Goal: Communication & Community: Answer question/provide support

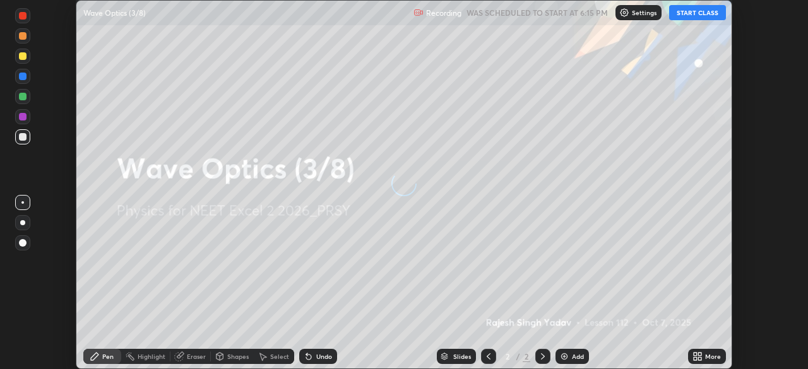
scroll to position [369, 808]
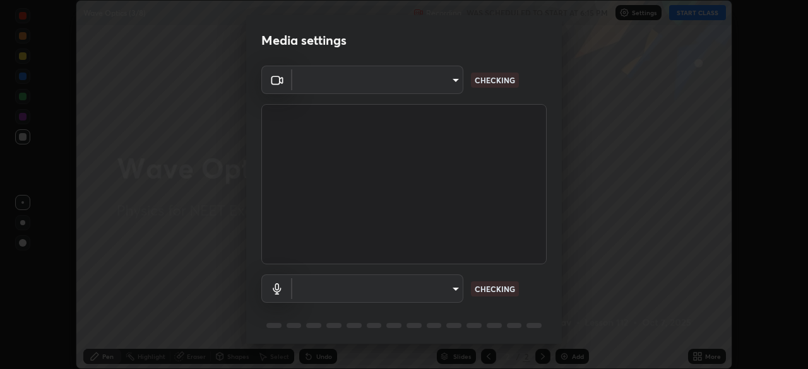
type input "4754043b5410746a580f0857bf65dcb3e44c8021038309057b6ae6a47b5825dd"
click at [416, 284] on body "Erase all Wave Optics (3/8) Recording WAS SCHEDULED TO START AT 6:15 PM Setting…" at bounding box center [404, 184] width 808 height 369
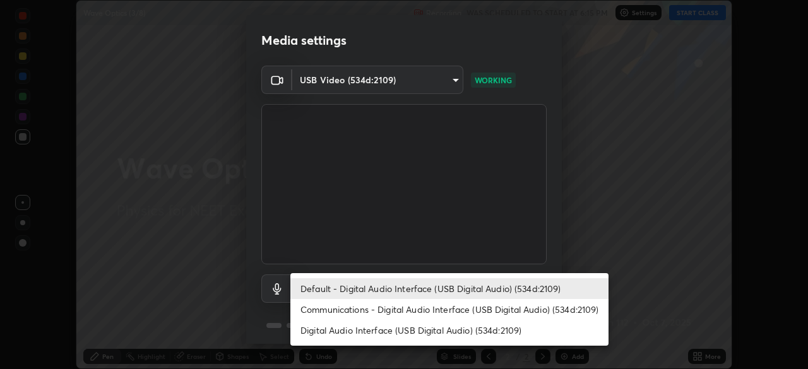
click at [402, 326] on li "Digital Audio Interface (USB Digital Audio) (534d:2109)" at bounding box center [449, 330] width 318 height 21
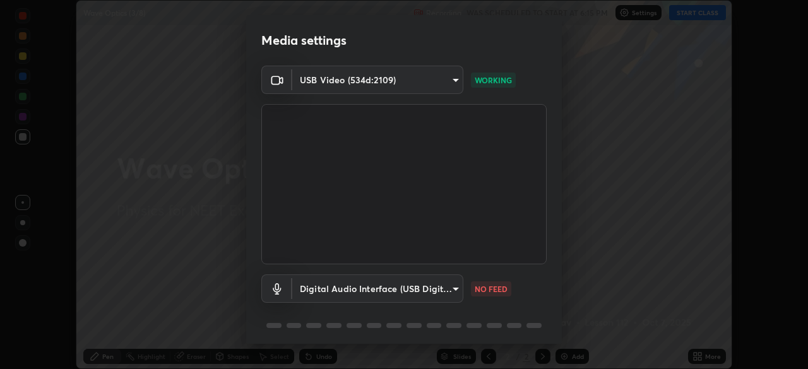
type input "d8aeabf0df218d2c9e7e5b4c25d57d80d09e4a7162613cdda7a62a0400046789"
click at [406, 283] on body "Erase all Wave Optics (3/8) Recording WAS SCHEDULED TO START AT 6:15 PM Setting…" at bounding box center [404, 184] width 808 height 369
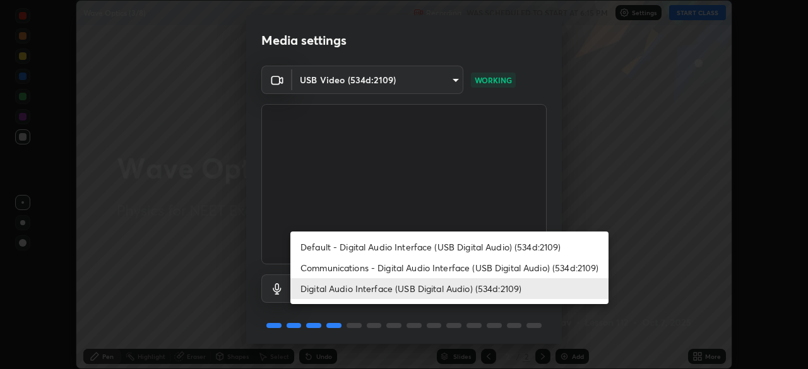
click at [401, 290] on li "Digital Audio Interface (USB Digital Audio) (534d:2109)" at bounding box center [449, 288] width 318 height 21
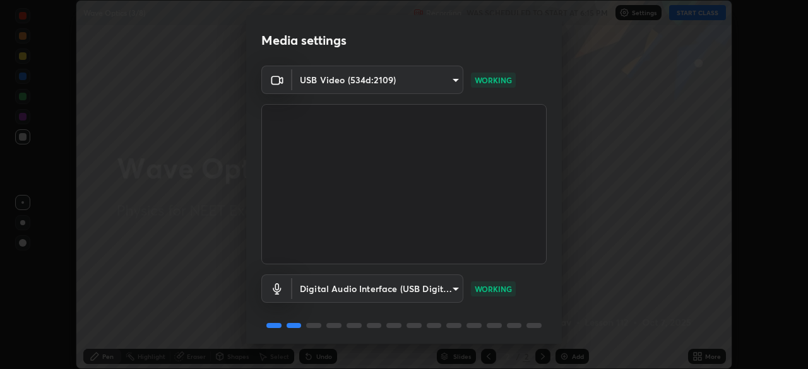
scroll to position [45, 0]
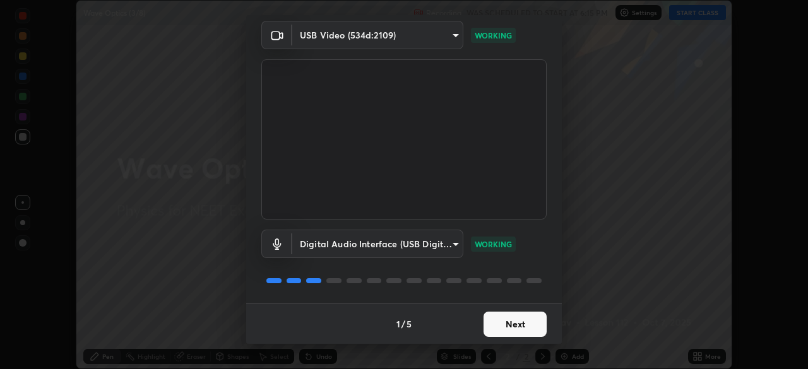
click at [509, 326] on button "Next" at bounding box center [514, 324] width 63 height 25
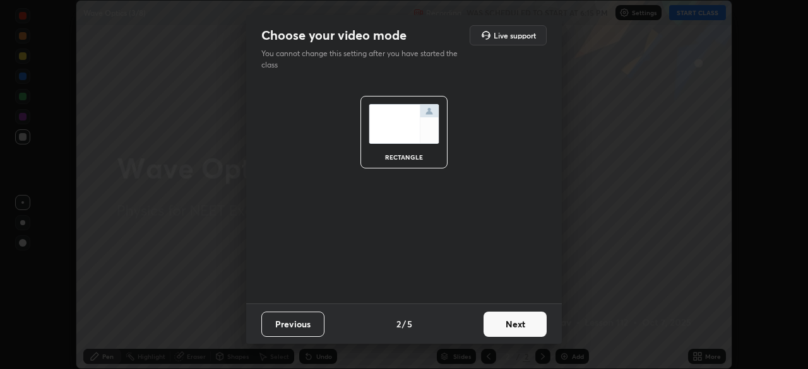
click at [511, 322] on button "Next" at bounding box center [514, 324] width 63 height 25
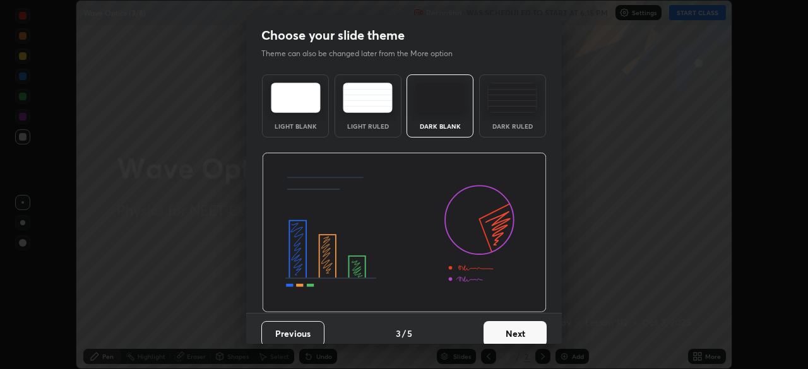
click at [514, 107] on img at bounding box center [512, 98] width 50 height 30
click at [509, 331] on button "Next" at bounding box center [514, 333] width 63 height 25
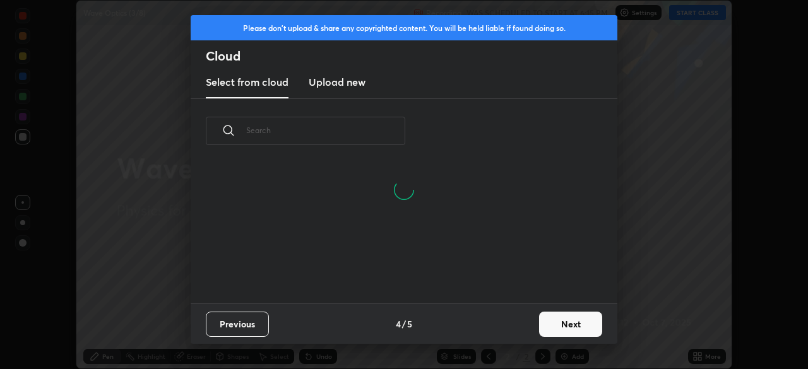
scroll to position [80, 405]
click at [343, 84] on h3 "Upload new" at bounding box center [337, 81] width 57 height 15
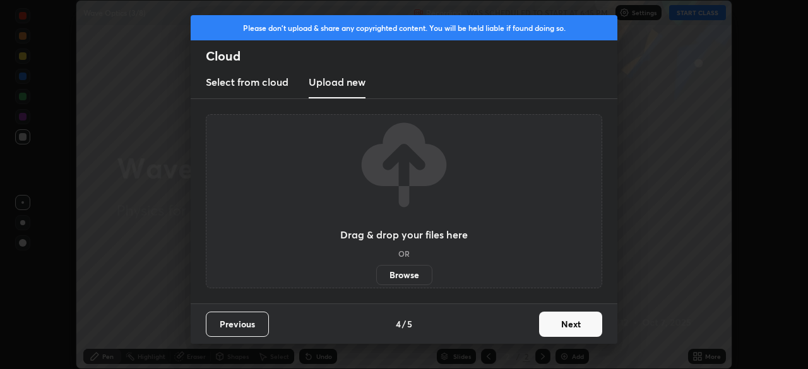
click at [398, 275] on label "Browse" at bounding box center [404, 275] width 56 height 20
click at [376, 275] on input "Browse" at bounding box center [376, 275] width 0 height 20
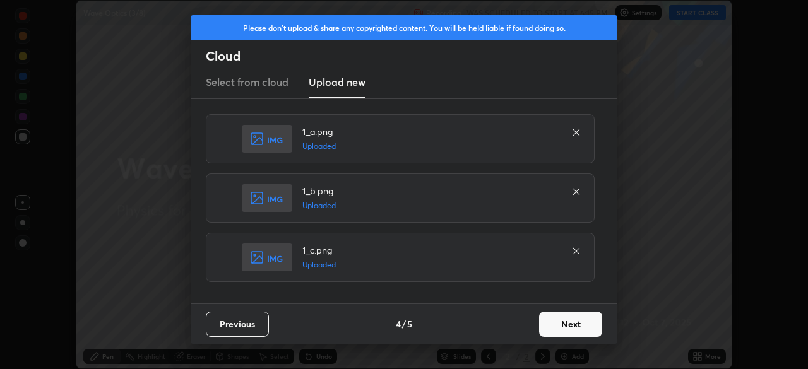
click at [570, 323] on button "Next" at bounding box center [570, 324] width 63 height 25
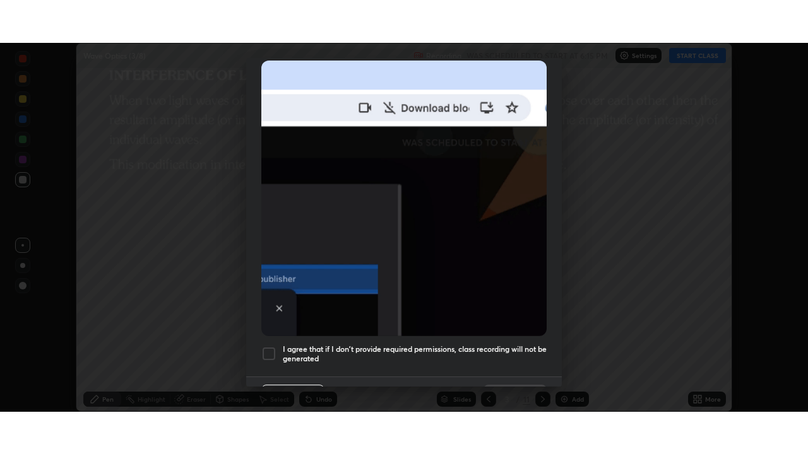
scroll to position [302, 0]
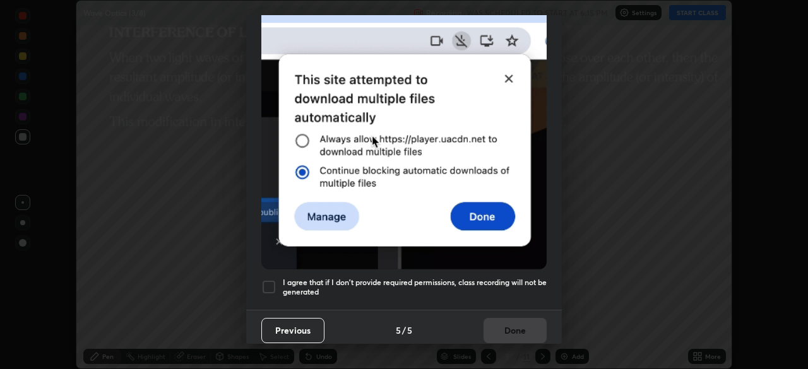
click at [268, 284] on div at bounding box center [268, 287] width 15 height 15
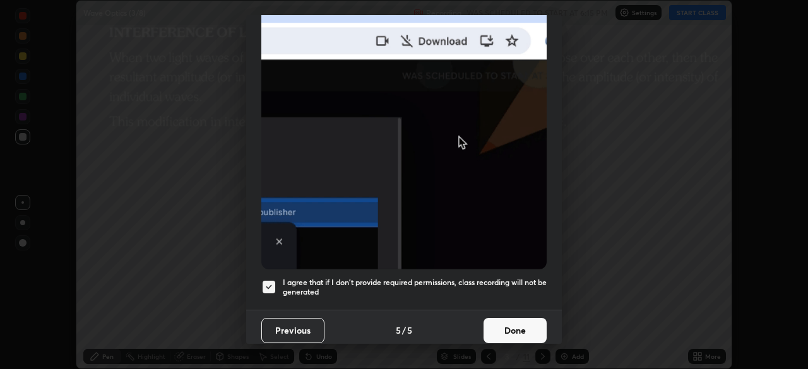
click at [511, 320] on button "Done" at bounding box center [514, 330] width 63 height 25
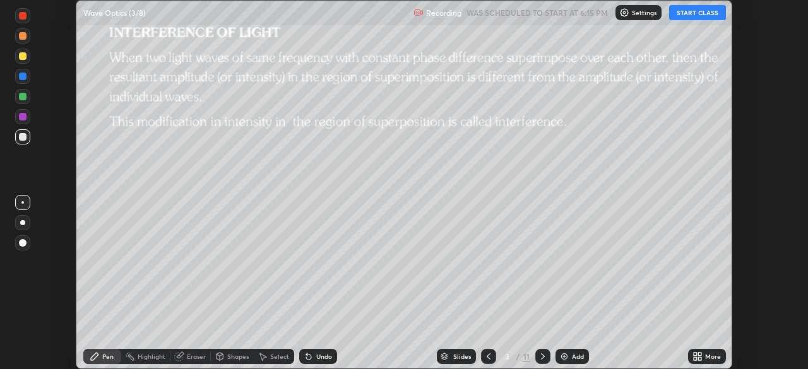
click at [699, 354] on icon at bounding box center [699, 354] width 3 height 3
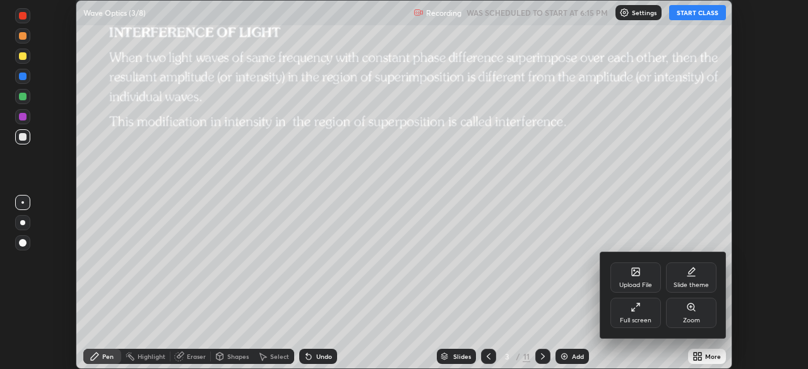
click at [646, 312] on div "Full screen" at bounding box center [635, 313] width 50 height 30
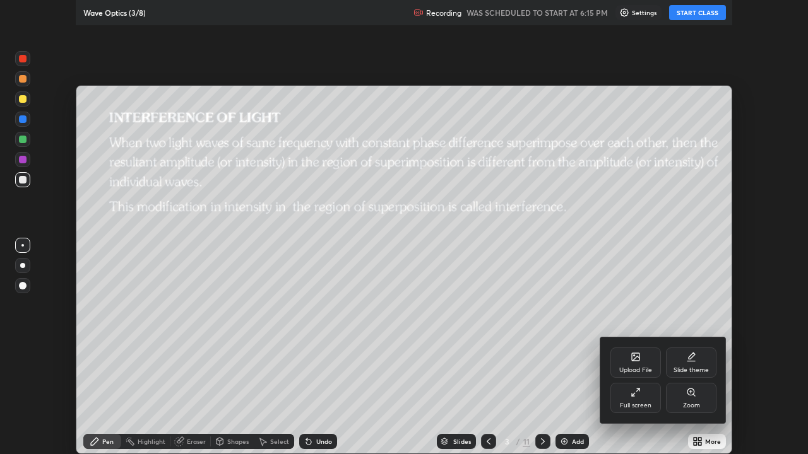
scroll to position [454, 808]
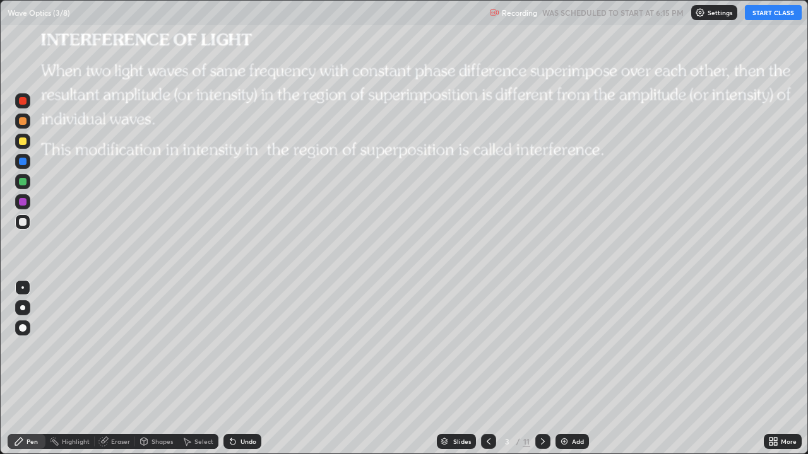
click at [487, 369] on icon at bounding box center [488, 442] width 10 height 10
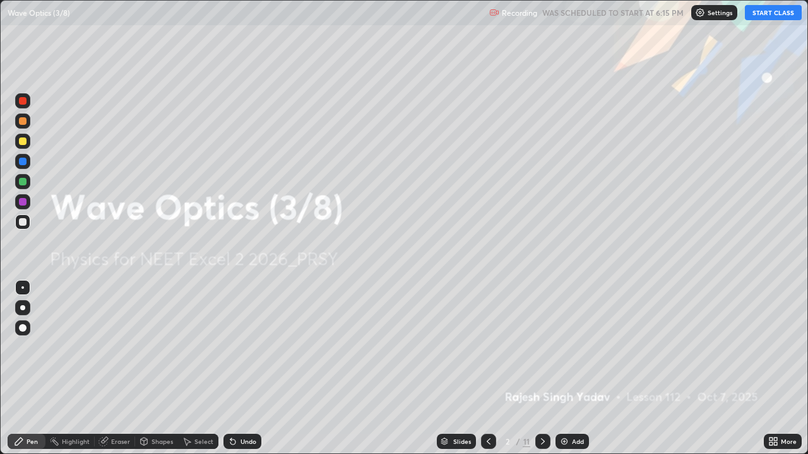
click at [769, 15] on button "START CLASS" at bounding box center [773, 12] width 57 height 15
click at [541, 369] on icon at bounding box center [543, 442] width 10 height 10
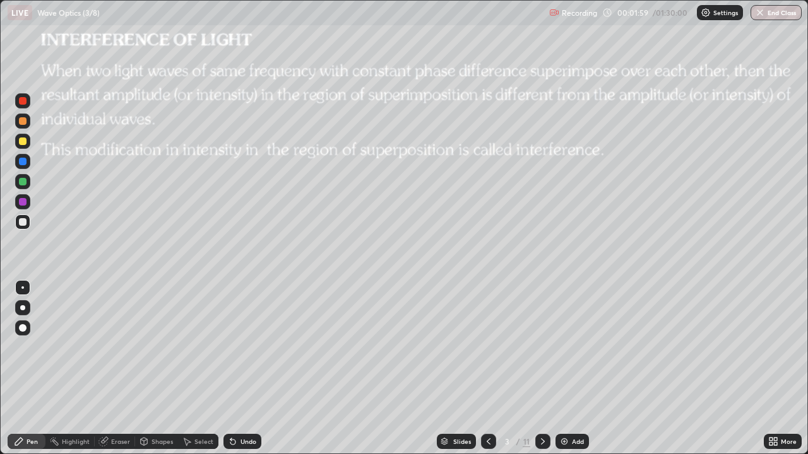
click at [25, 122] on div at bounding box center [23, 121] width 8 height 8
click at [116, 369] on div "Eraser" at bounding box center [120, 442] width 19 height 6
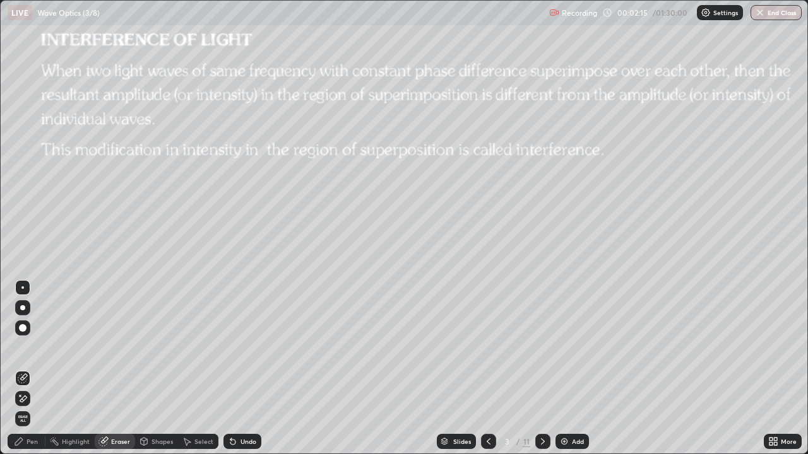
click at [155, 369] on div "Shapes" at bounding box center [161, 442] width 21 height 6
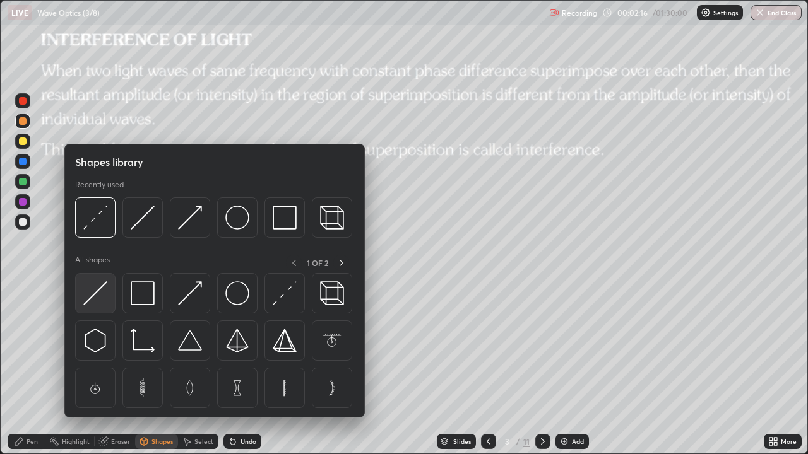
click at [96, 288] on img at bounding box center [95, 294] width 24 height 24
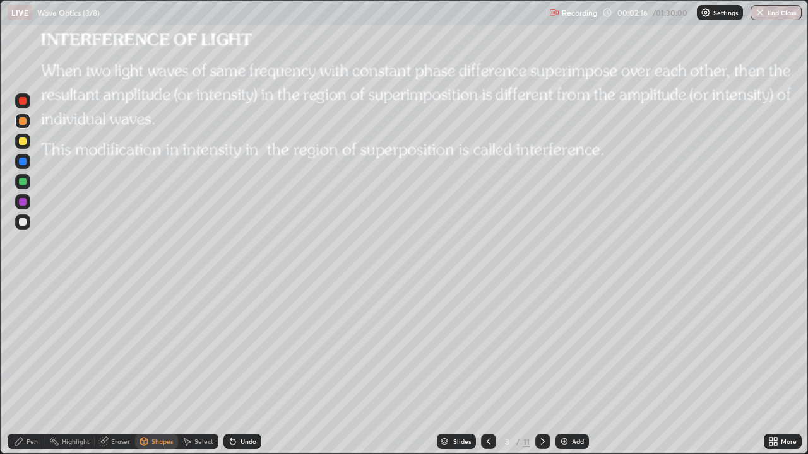
click at [23, 222] on div at bounding box center [23, 222] width 8 height 8
click at [25, 369] on div "Pen" at bounding box center [27, 441] width 38 height 15
click at [23, 142] on div at bounding box center [23, 142] width 8 height 8
click at [572, 369] on div "Add" at bounding box center [571, 441] width 33 height 15
click at [22, 306] on div at bounding box center [22, 307] width 5 height 5
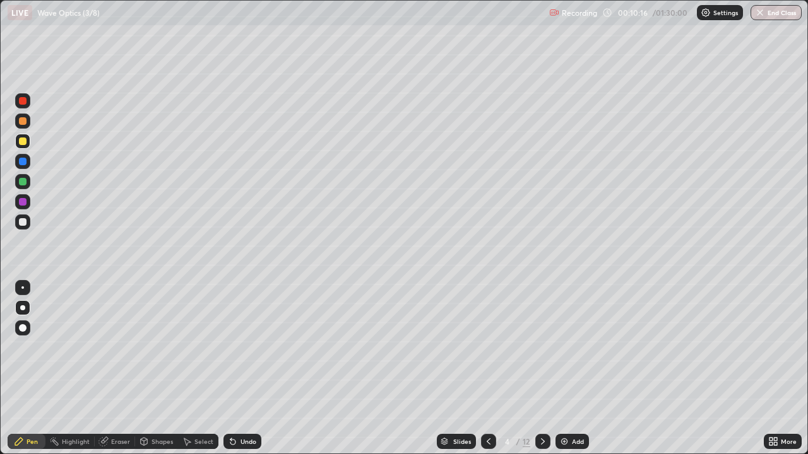
click at [151, 369] on div "Shapes" at bounding box center [161, 442] width 21 height 6
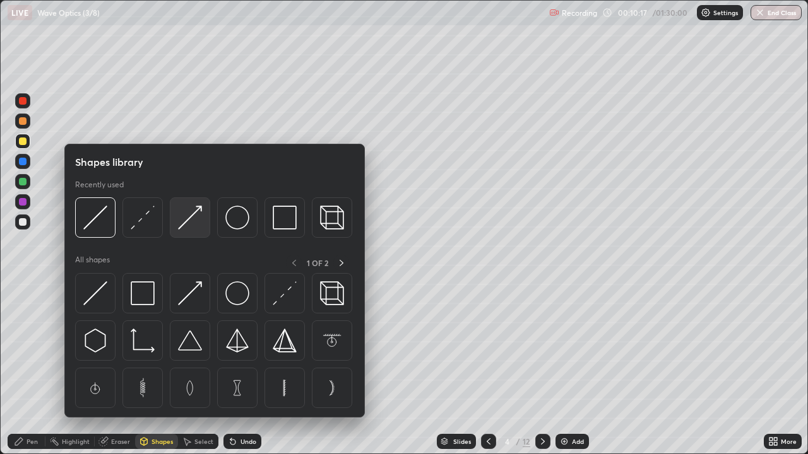
click at [180, 230] on img at bounding box center [190, 218] width 24 height 24
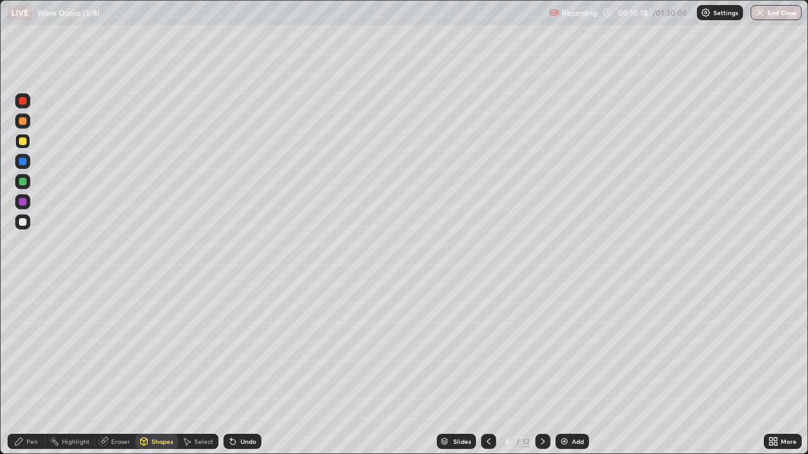
click at [26, 220] on div at bounding box center [23, 222] width 8 height 8
click at [151, 369] on div "Shapes" at bounding box center [161, 442] width 21 height 6
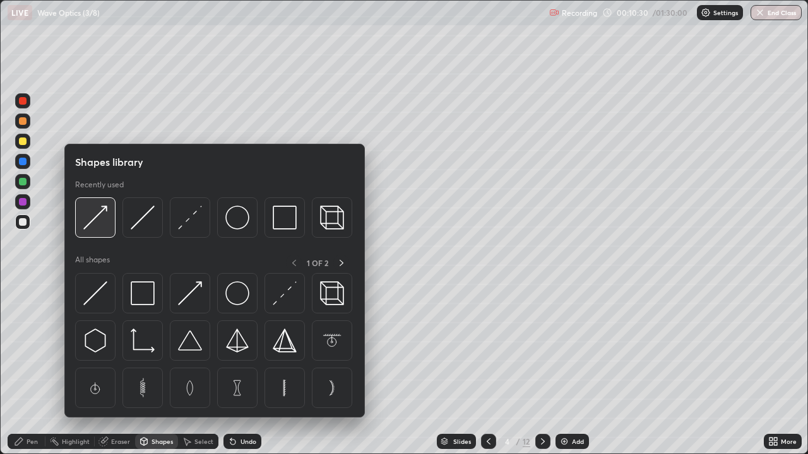
click at [95, 218] on img at bounding box center [95, 218] width 24 height 24
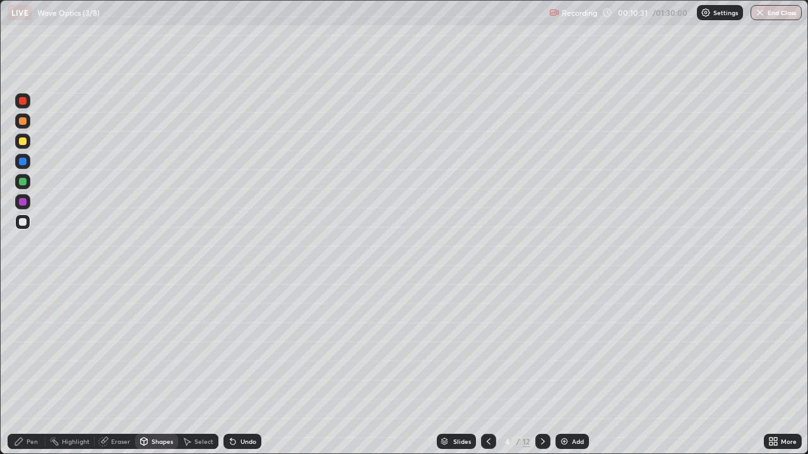
click at [23, 185] on div at bounding box center [23, 182] width 8 height 8
click at [29, 205] on div at bounding box center [22, 201] width 15 height 15
click at [33, 369] on div "Pen" at bounding box center [32, 442] width 11 height 6
click at [28, 218] on div at bounding box center [22, 222] width 15 height 15
click at [25, 141] on div at bounding box center [23, 142] width 8 height 8
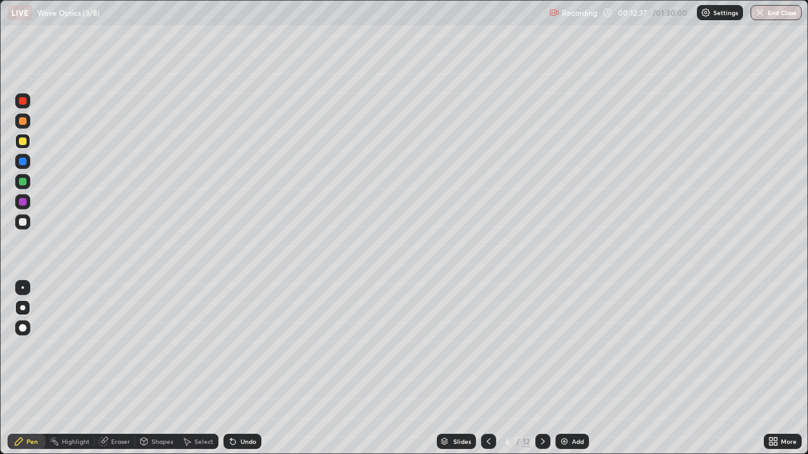
click at [25, 223] on div at bounding box center [23, 222] width 8 height 8
click at [283, 369] on div "Slides 4 / 12 Add" at bounding box center [512, 441] width 502 height 25
click at [384, 369] on div "Slides 4 / 12 Add" at bounding box center [512, 441] width 502 height 25
click at [25, 181] on div at bounding box center [23, 182] width 8 height 8
click at [201, 369] on div "Select" at bounding box center [203, 442] width 19 height 6
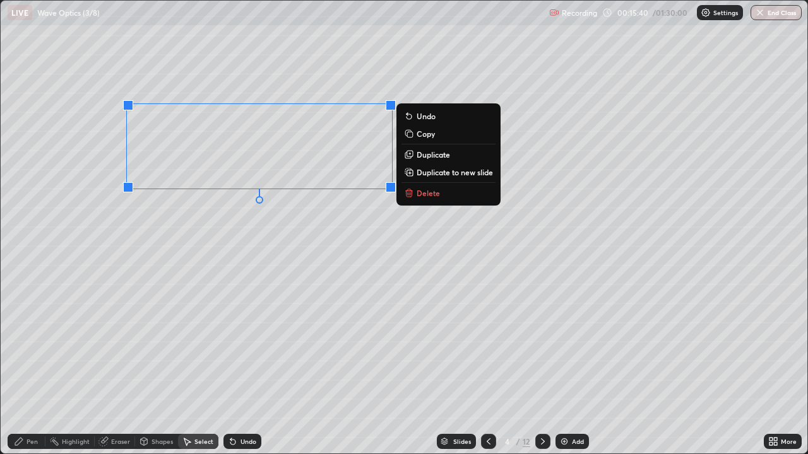
click at [324, 219] on div "0 ° Undo Copy Duplicate Duplicate to new slide Delete" at bounding box center [404, 227] width 807 height 453
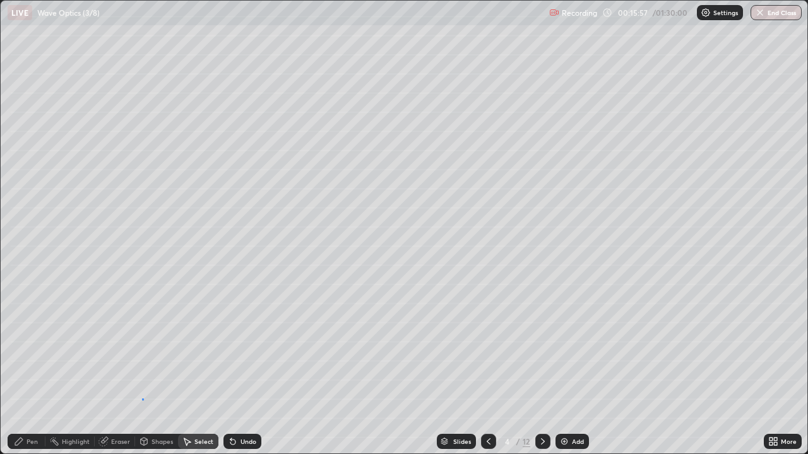
click at [142, 369] on div "0 ° Undo Copy Duplicate Duplicate to new slide Delete" at bounding box center [404, 227] width 807 height 453
click at [151, 369] on div "Shapes" at bounding box center [161, 442] width 21 height 6
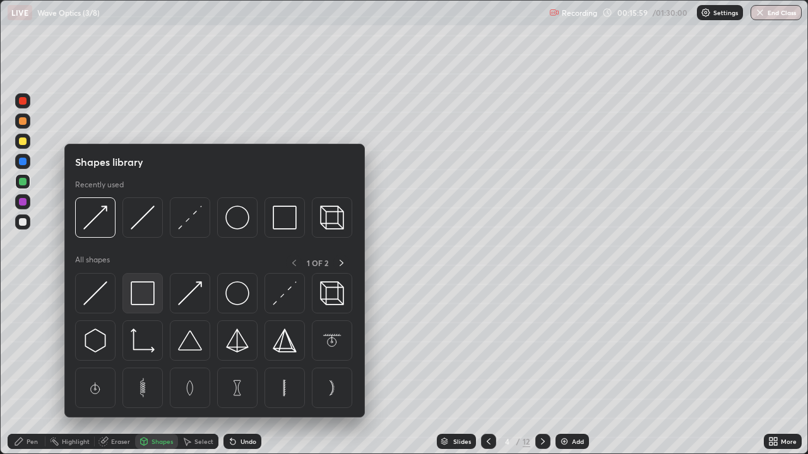
click at [145, 299] on img at bounding box center [143, 294] width 24 height 24
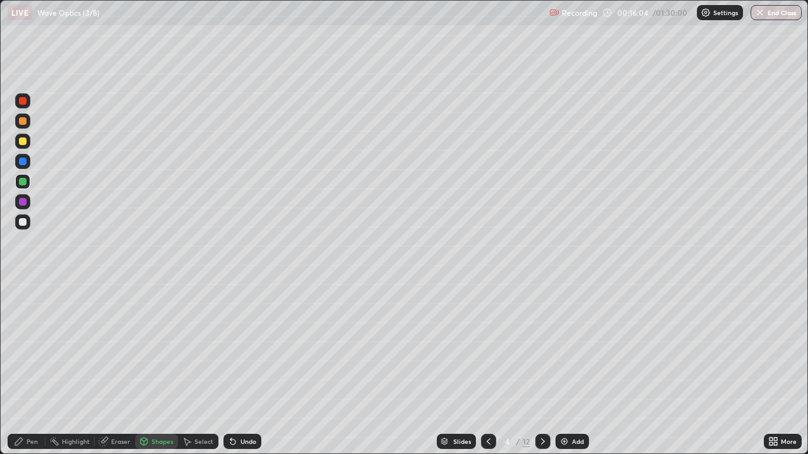
click at [204, 369] on div "Select" at bounding box center [203, 442] width 19 height 6
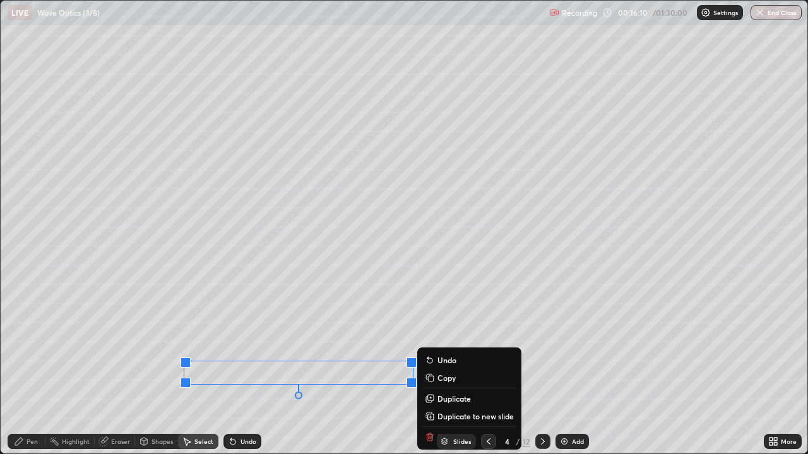
click at [156, 369] on div "Shapes" at bounding box center [161, 442] width 21 height 6
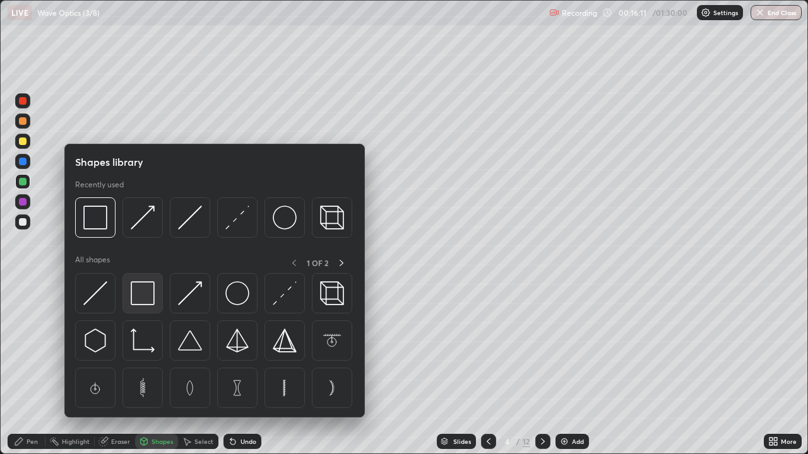
click at [151, 301] on img at bounding box center [143, 294] width 24 height 24
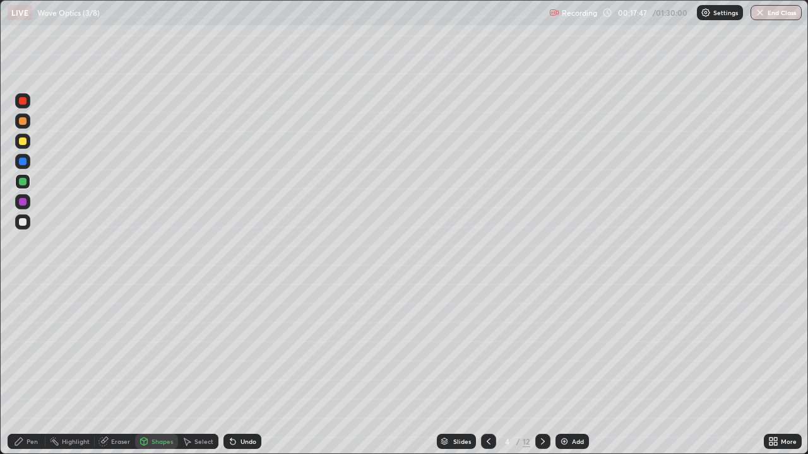
click at [114, 369] on div "Eraser" at bounding box center [120, 442] width 19 height 6
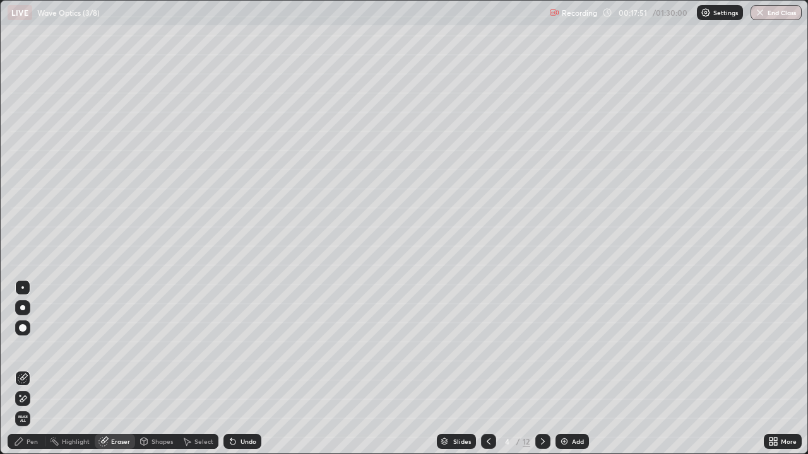
click at [23, 307] on div at bounding box center [22, 307] width 5 height 5
click at [24, 369] on div "Pen" at bounding box center [27, 441] width 38 height 15
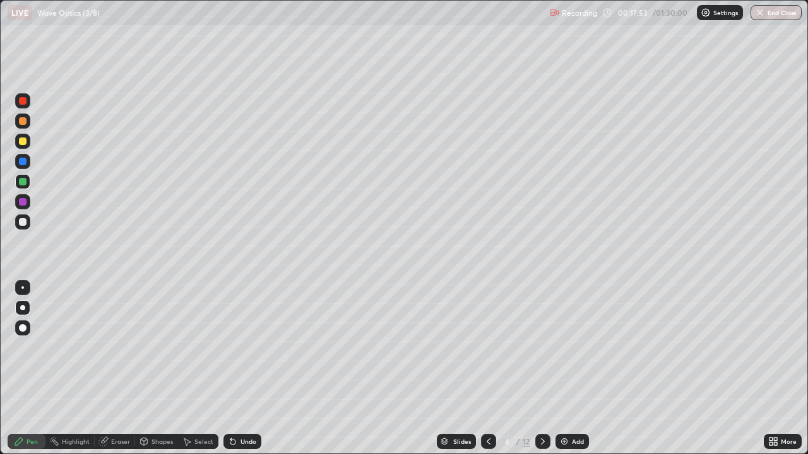
click at [24, 217] on div at bounding box center [22, 222] width 15 height 15
click at [487, 369] on icon at bounding box center [488, 442] width 10 height 10
click at [541, 369] on icon at bounding box center [543, 442] width 10 height 10
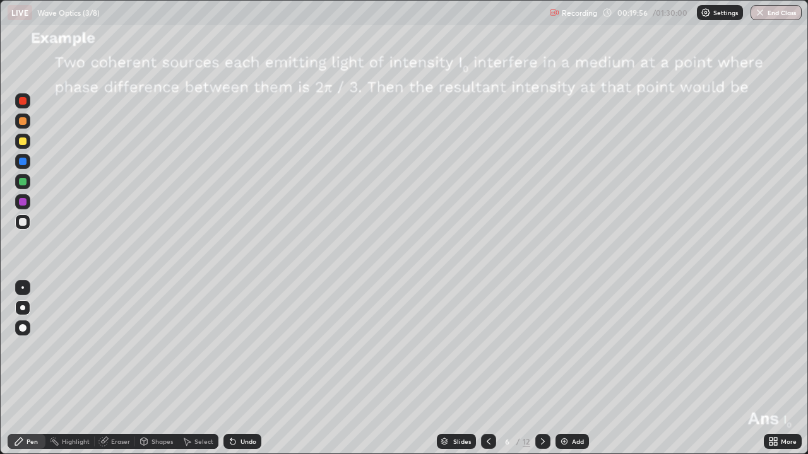
click at [487, 369] on icon at bounding box center [488, 442] width 10 height 10
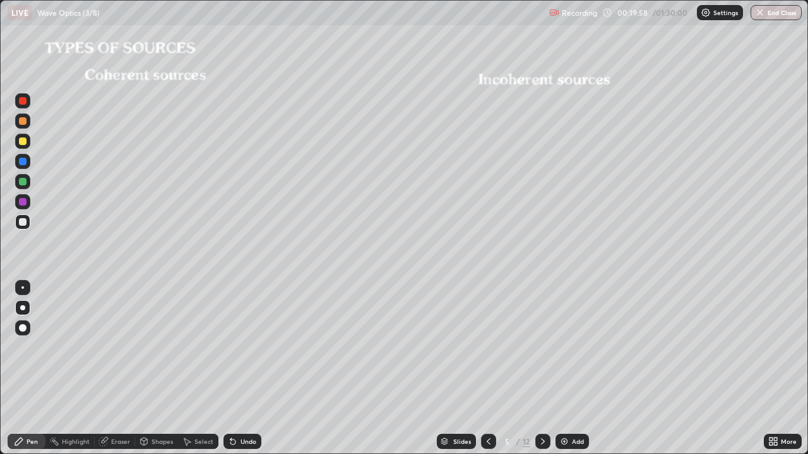
click at [487, 369] on icon at bounding box center [488, 442] width 10 height 10
click at [572, 369] on div "Add" at bounding box center [578, 442] width 12 height 6
click at [23, 140] on div at bounding box center [23, 142] width 8 height 8
click at [201, 369] on div "Select" at bounding box center [203, 442] width 19 height 6
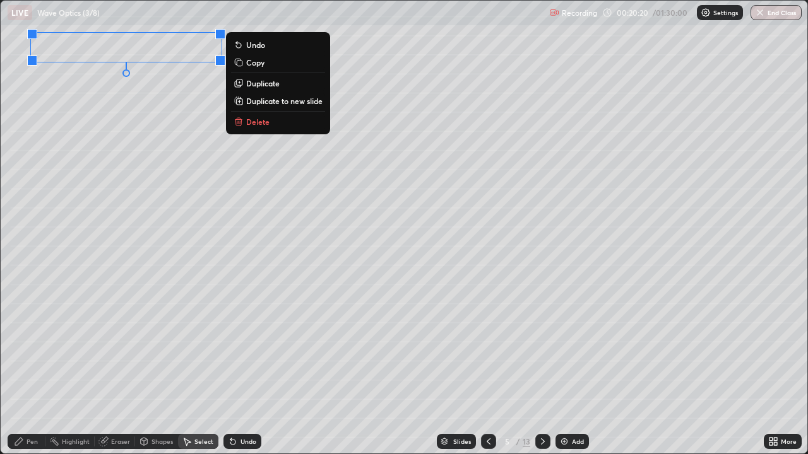
click at [149, 369] on div "Shapes" at bounding box center [156, 441] width 43 height 15
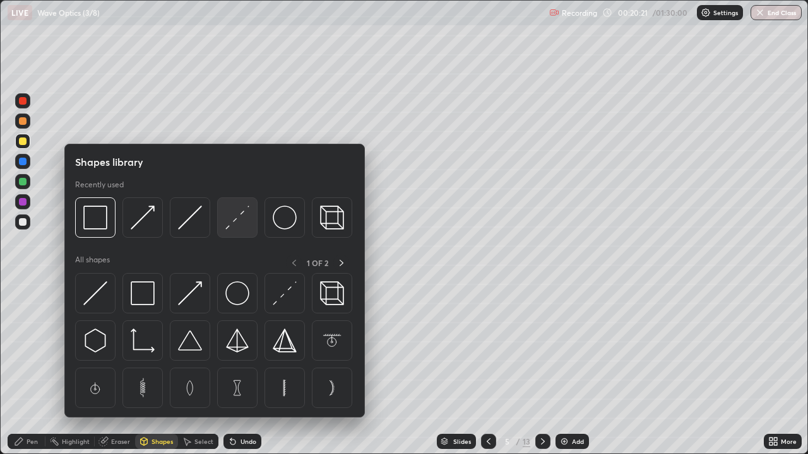
click at [234, 221] on img at bounding box center [237, 218] width 24 height 24
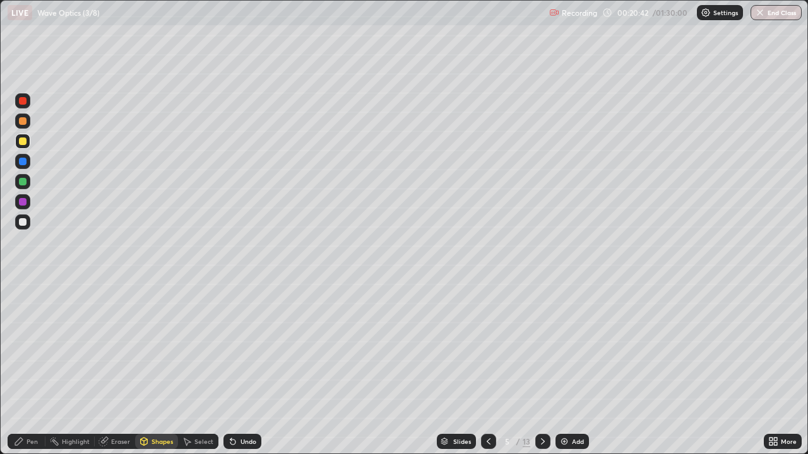
click at [23, 223] on div at bounding box center [23, 222] width 8 height 8
click at [199, 369] on div "Select" at bounding box center [203, 442] width 19 height 6
click at [236, 369] on div "Undo" at bounding box center [242, 441] width 38 height 15
click at [28, 369] on div "Pen" at bounding box center [32, 442] width 11 height 6
click at [23, 144] on div at bounding box center [23, 142] width 8 height 8
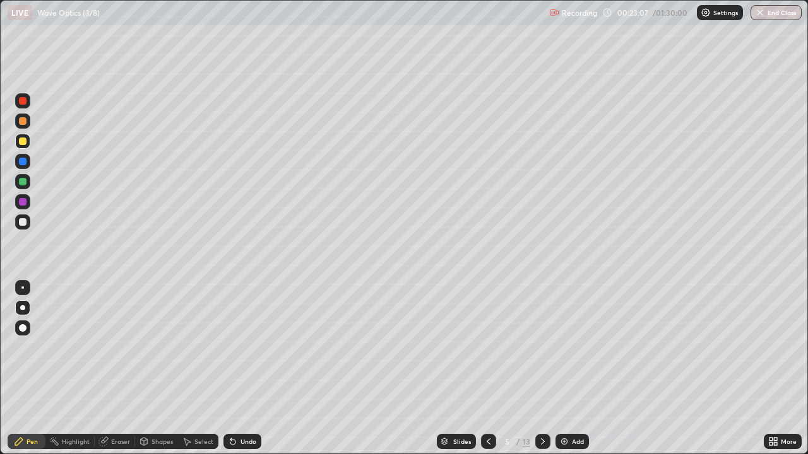
click at [23, 183] on div at bounding box center [23, 182] width 8 height 8
click at [25, 222] on div at bounding box center [23, 222] width 8 height 8
click at [27, 182] on div at bounding box center [22, 181] width 15 height 15
click at [22, 217] on div at bounding box center [22, 222] width 15 height 15
click at [26, 181] on div at bounding box center [23, 182] width 8 height 8
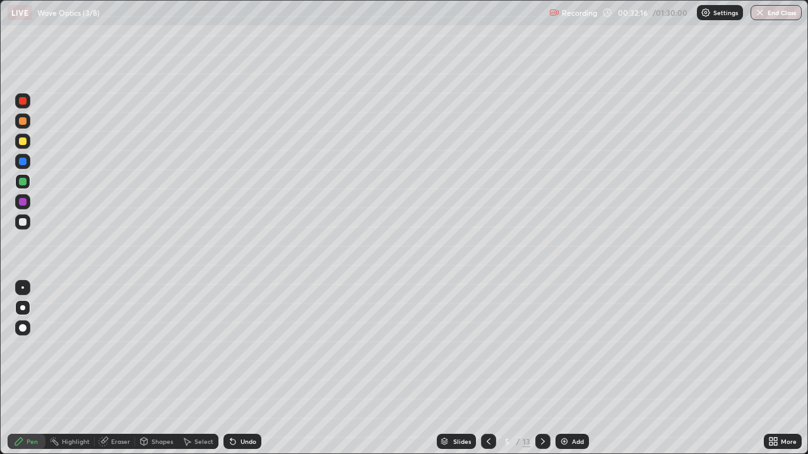
click at [486, 369] on icon at bounding box center [488, 442] width 10 height 10
click at [487, 369] on icon at bounding box center [489, 442] width 4 height 6
click at [541, 369] on icon at bounding box center [543, 442] width 10 height 10
click at [541, 369] on icon at bounding box center [543, 442] width 4 height 6
click at [487, 369] on icon at bounding box center [488, 442] width 10 height 10
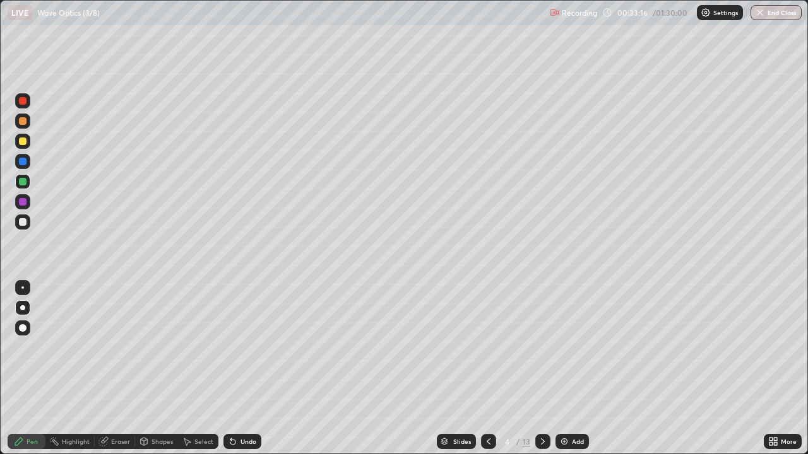
click at [543, 369] on icon at bounding box center [543, 442] width 10 height 10
click at [535, 369] on div at bounding box center [542, 441] width 15 height 15
click at [540, 369] on icon at bounding box center [543, 442] width 10 height 10
click at [25, 143] on div at bounding box center [23, 142] width 8 height 8
click at [543, 369] on icon at bounding box center [543, 442] width 10 height 10
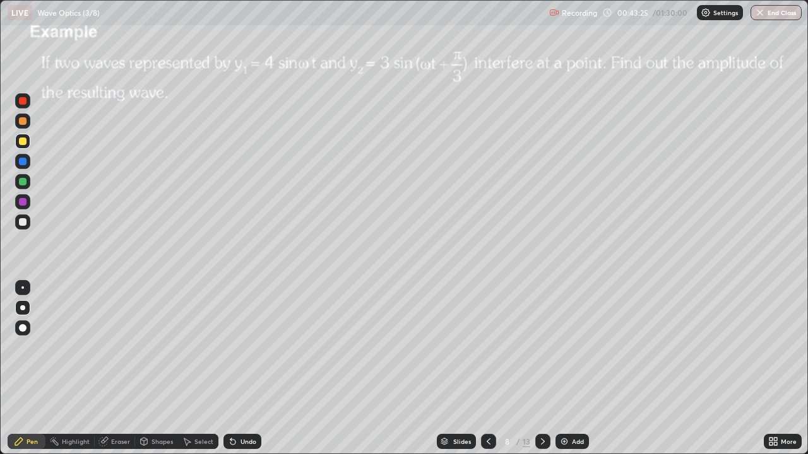
click at [245, 369] on div "Undo" at bounding box center [248, 442] width 16 height 6
click at [541, 369] on icon at bounding box center [543, 442] width 10 height 10
click at [539, 369] on icon at bounding box center [543, 442] width 10 height 10
click at [541, 369] on icon at bounding box center [543, 442] width 10 height 10
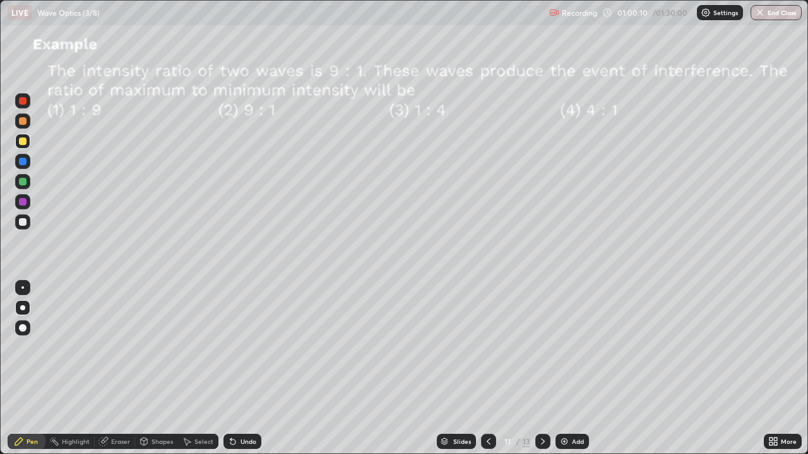
click at [23, 142] on div at bounding box center [23, 142] width 8 height 8
click at [541, 369] on icon at bounding box center [543, 442] width 10 height 10
click at [25, 225] on div at bounding box center [23, 222] width 8 height 8
click at [543, 369] on icon at bounding box center [543, 442] width 10 height 10
click at [22, 143] on div at bounding box center [23, 142] width 8 height 8
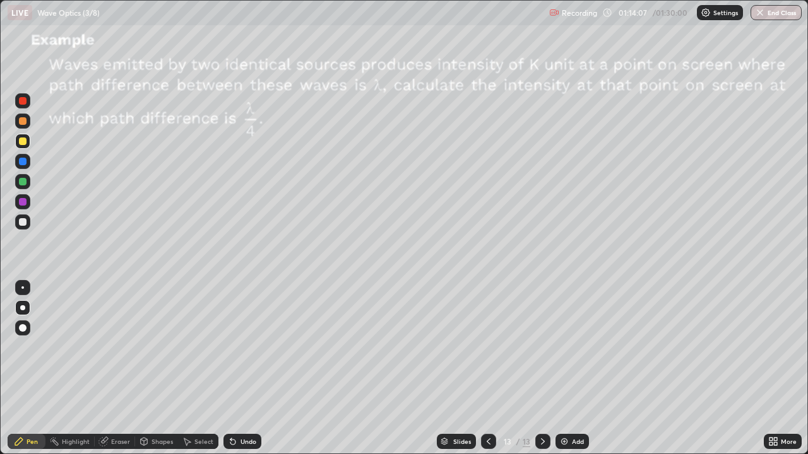
click at [21, 182] on div at bounding box center [23, 182] width 8 height 8
click at [23, 288] on div at bounding box center [22, 288] width 3 height 3
click at [23, 223] on div at bounding box center [23, 222] width 8 height 8
click at [161, 369] on div "Shapes" at bounding box center [156, 441] width 43 height 25
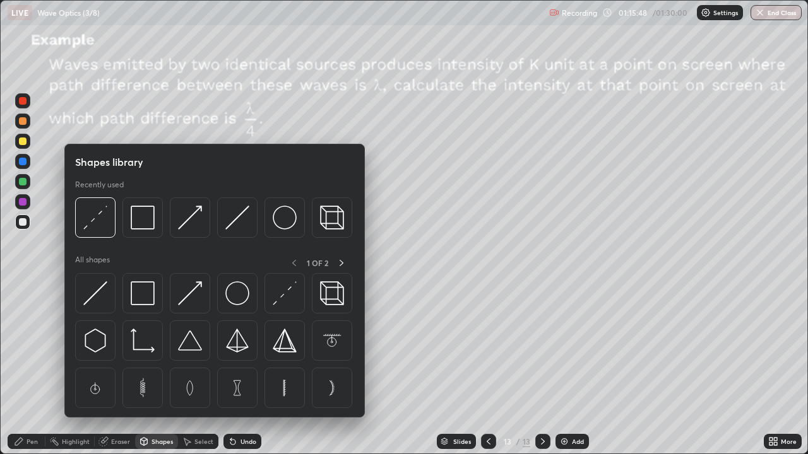
click at [167, 369] on div at bounding box center [214, 344] width 279 height 142
click at [184, 369] on div "Select" at bounding box center [198, 441] width 40 height 25
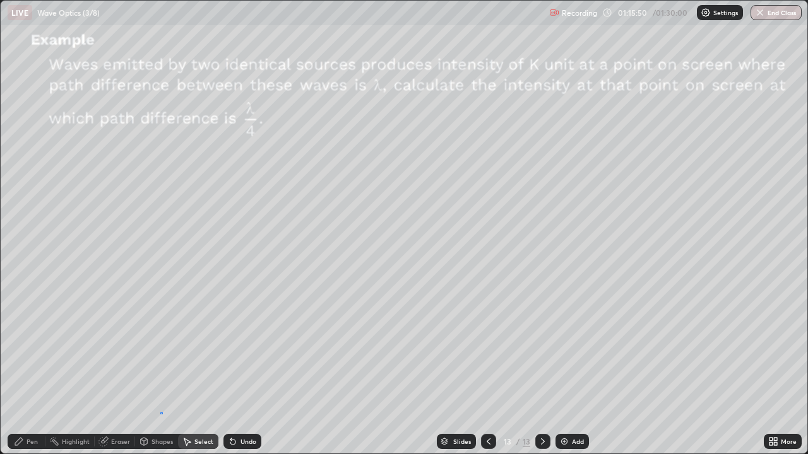
click at [169, 369] on div "0 ° Undo Copy Duplicate Duplicate to new slide Delete" at bounding box center [404, 227] width 807 height 453
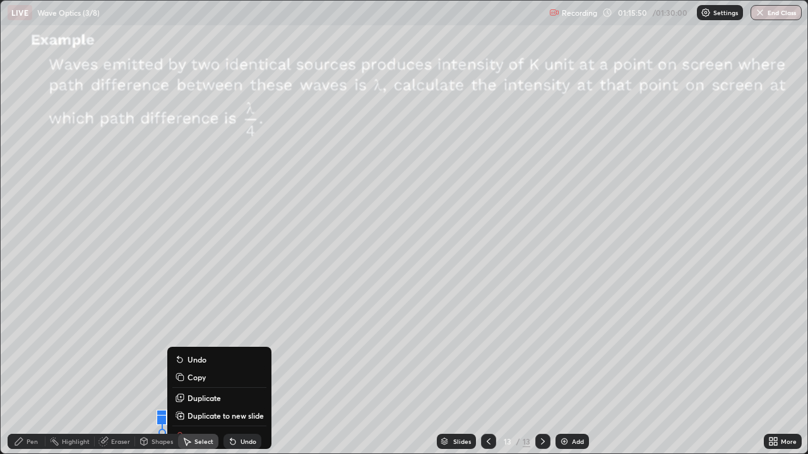
click at [162, 369] on div at bounding box center [162, 420] width 10 height 10
click at [101, 369] on div "0 ° Undo Copy Duplicate Duplicate to new slide Delete" at bounding box center [404, 227] width 807 height 453
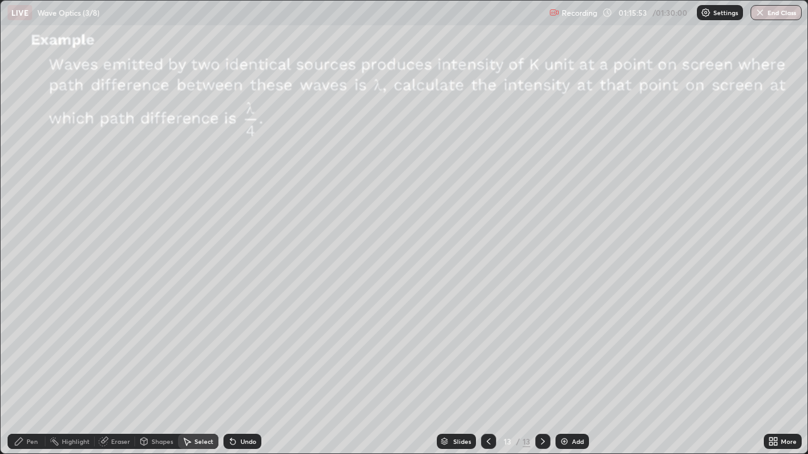
click at [33, 369] on div "Pen" at bounding box center [32, 442] width 11 height 6
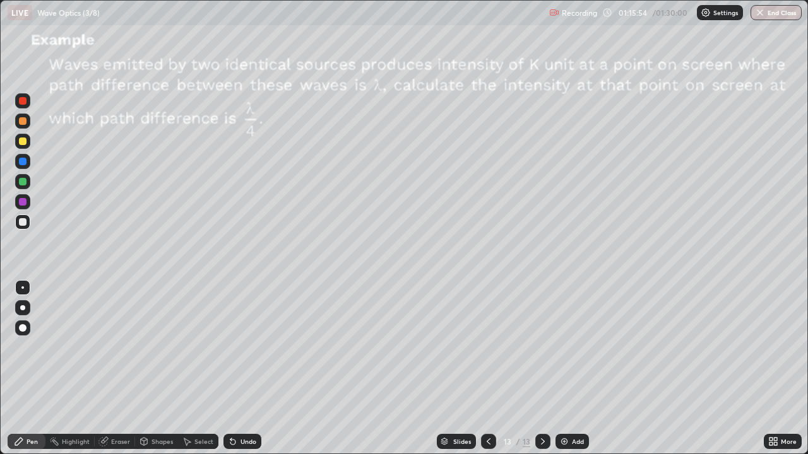
click at [167, 369] on div "Shapes" at bounding box center [156, 441] width 43 height 25
click at [171, 369] on div "Shapes" at bounding box center [156, 441] width 43 height 25
click at [25, 369] on div "Pen" at bounding box center [27, 441] width 38 height 15
click at [170, 369] on div "Shapes" at bounding box center [156, 441] width 43 height 25
click at [30, 369] on div "Pen" at bounding box center [32, 442] width 11 height 6
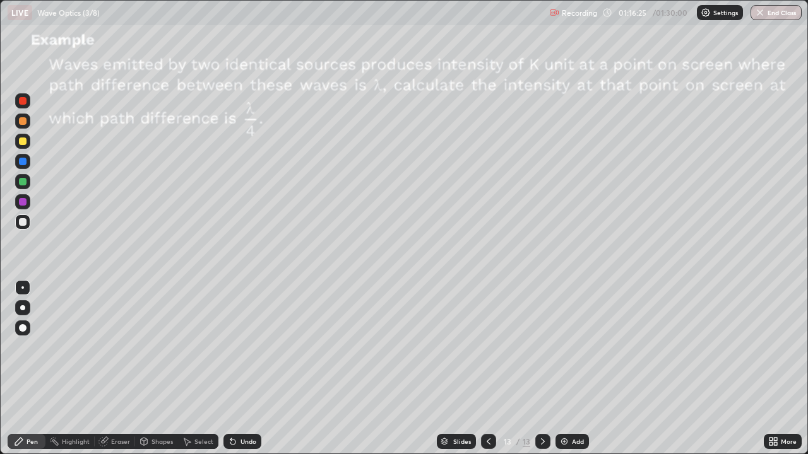
click at [23, 142] on div at bounding box center [23, 142] width 8 height 8
click at [108, 369] on div "Eraser" at bounding box center [115, 441] width 40 height 15
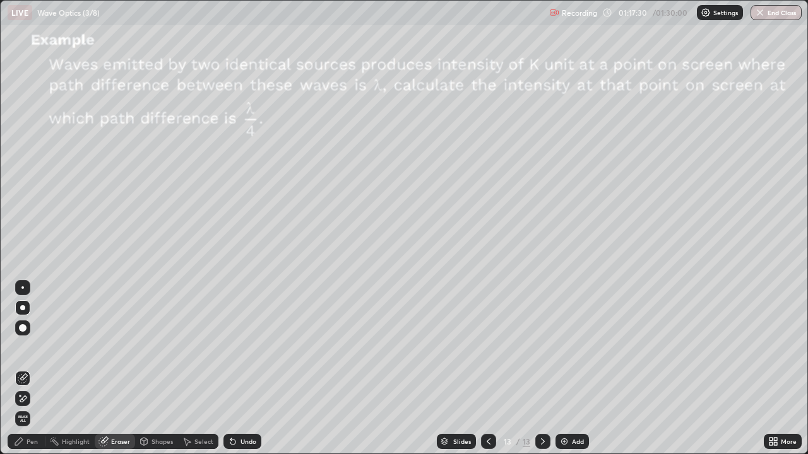
click at [25, 369] on div "Pen" at bounding box center [27, 441] width 38 height 15
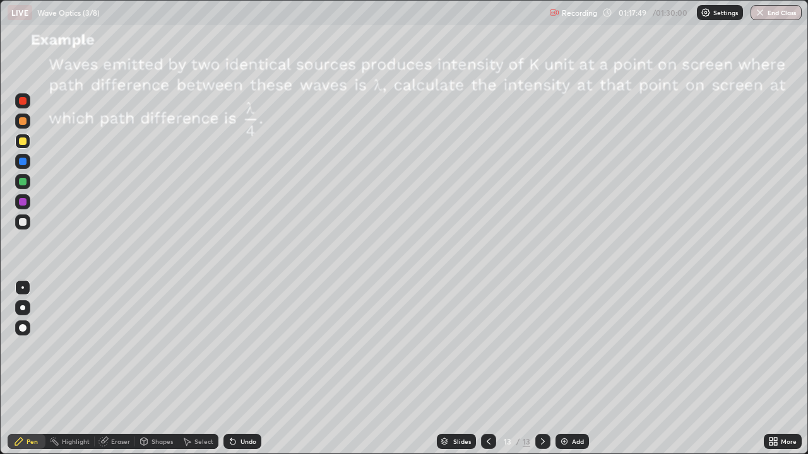
click at [109, 369] on div "Eraser" at bounding box center [115, 441] width 40 height 15
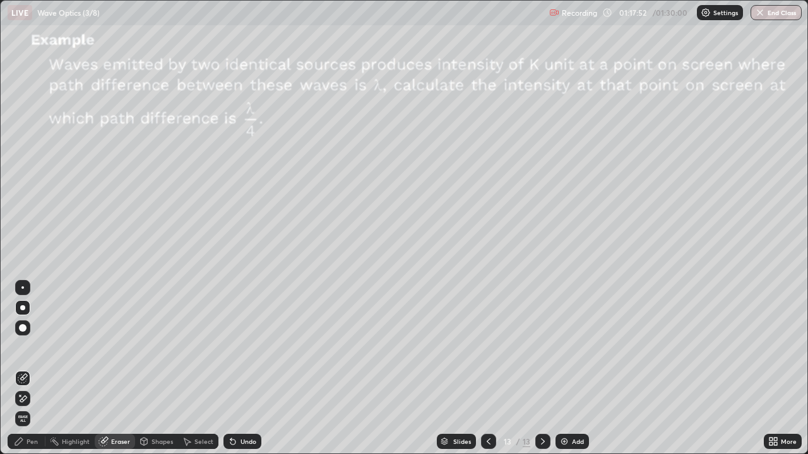
click at [29, 369] on div "Pen" at bounding box center [32, 442] width 11 height 6
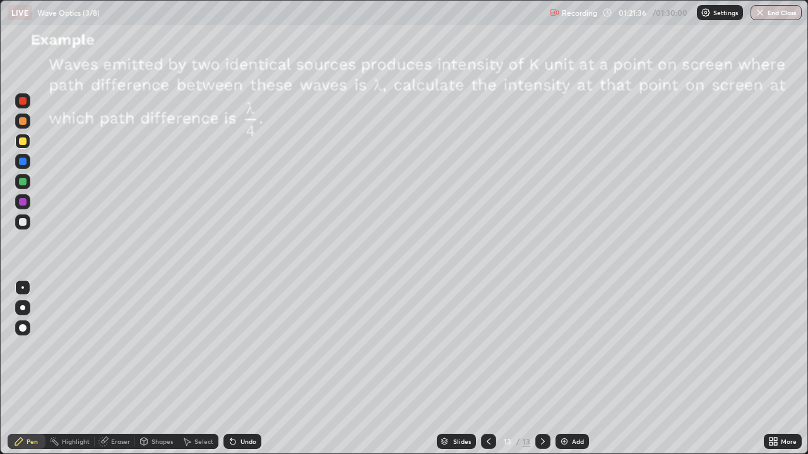
click at [572, 369] on div "Add" at bounding box center [578, 442] width 12 height 6
click at [23, 309] on div at bounding box center [22, 307] width 5 height 5
click at [23, 220] on div at bounding box center [23, 222] width 8 height 8
click at [774, 13] on button "End Class" at bounding box center [777, 12] width 50 height 15
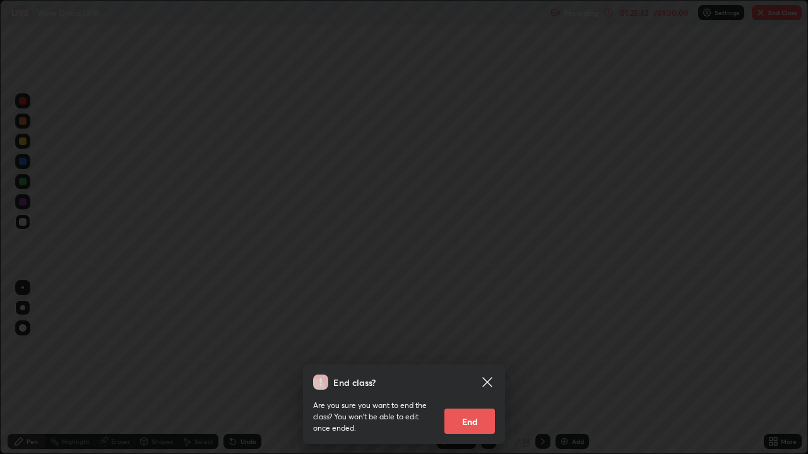
click at [475, 369] on button "End" at bounding box center [469, 421] width 50 height 25
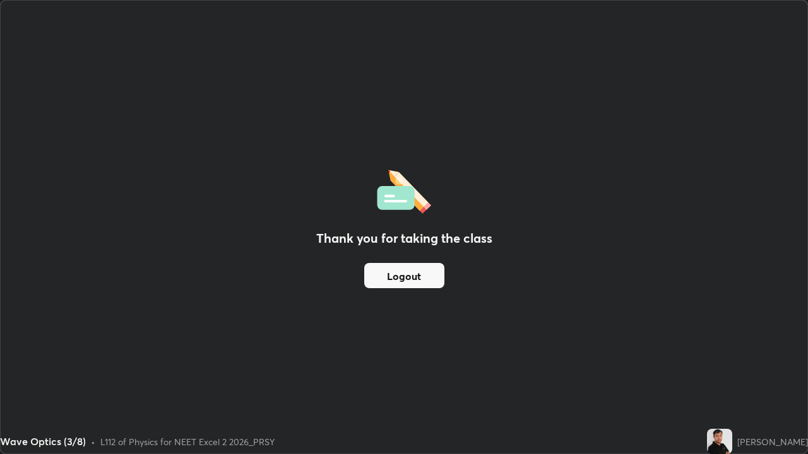
click at [419, 276] on button "Logout" at bounding box center [404, 275] width 80 height 25
